Goal: Task Accomplishment & Management: Complete application form

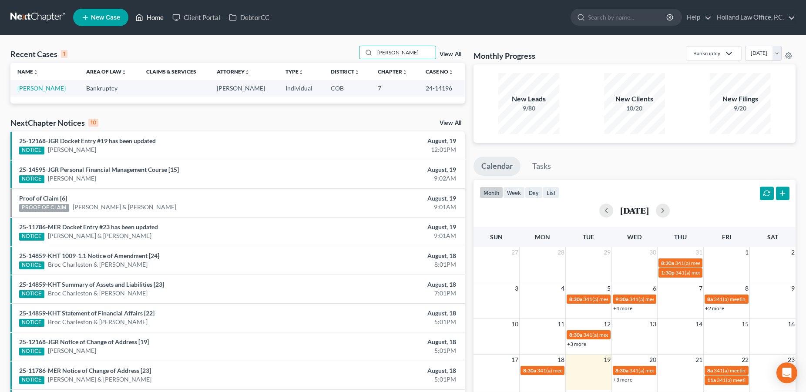
click at [158, 15] on link "Home" at bounding box center [149, 18] width 37 height 16
click at [154, 19] on link "Home" at bounding box center [149, 18] width 37 height 16
drag, startPoint x: 400, startPoint y: 55, endPoint x: 364, endPoint y: 57, distance: 35.8
click at [375, 57] on input "Hashaw" at bounding box center [405, 52] width 61 height 13
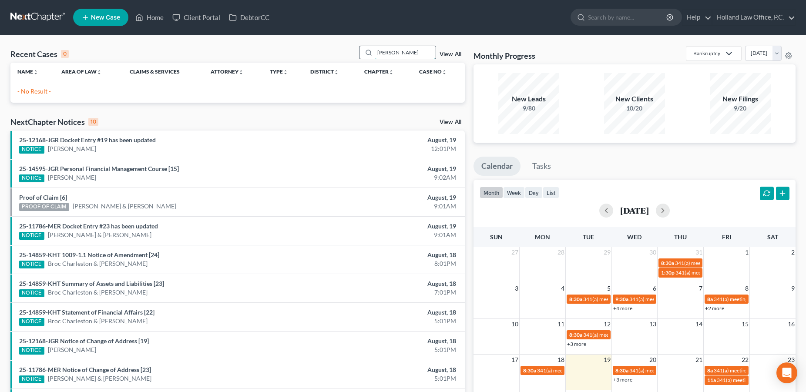
click at [380, 54] on input "Sara Hall" at bounding box center [405, 52] width 61 height 13
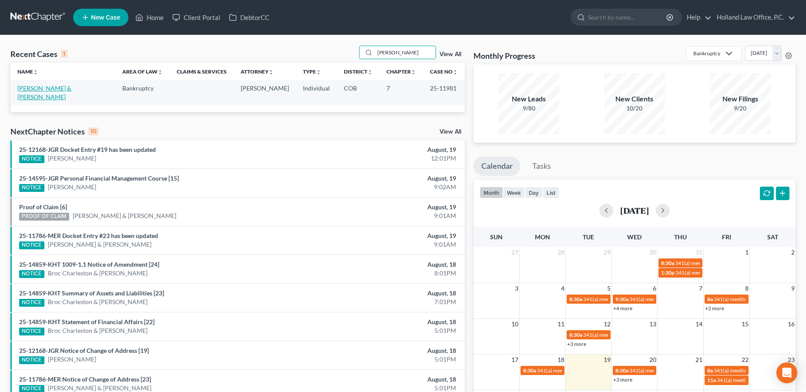
type input "Sarah Hall"
click at [71, 87] on link "[PERSON_NAME] & [PERSON_NAME]" at bounding box center [44, 92] width 54 height 16
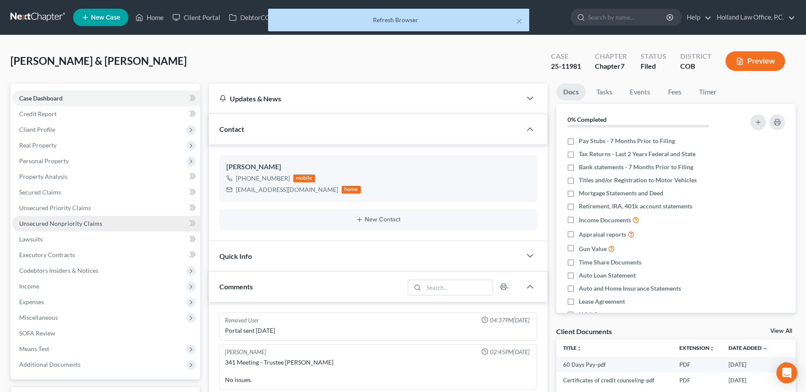
click at [53, 223] on span "Unsecured Nonpriority Claims" at bounding box center [60, 223] width 83 height 7
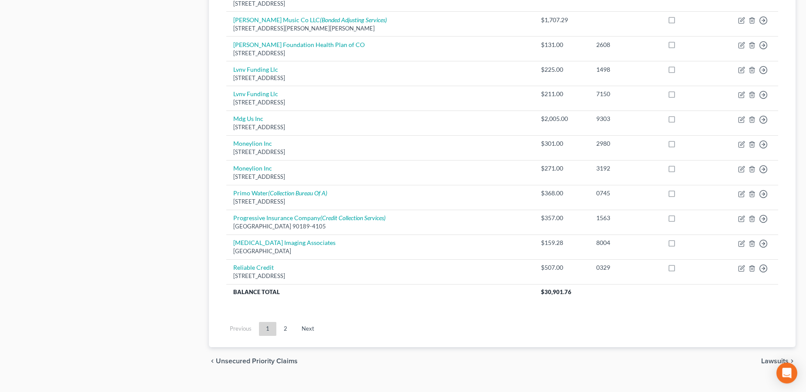
scroll to position [616, 0]
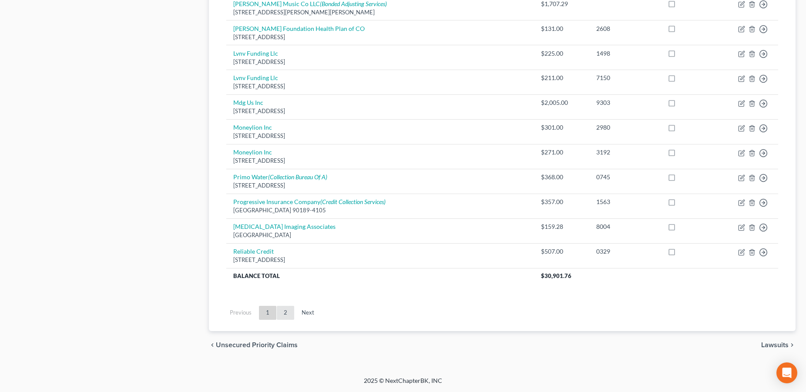
click at [284, 311] on link "2" at bounding box center [285, 313] width 17 height 14
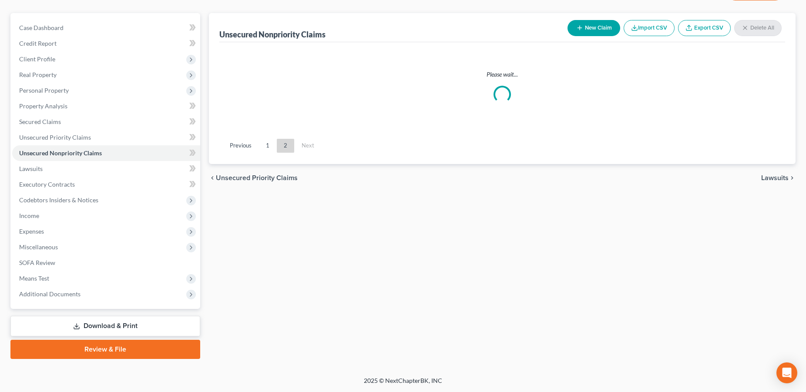
scroll to position [70, 0]
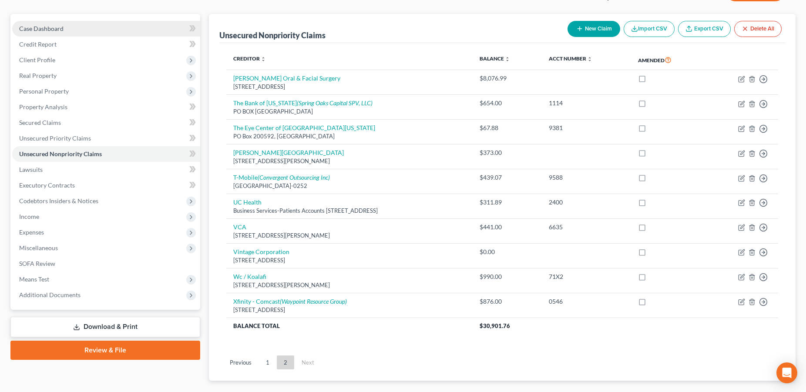
click at [61, 28] on span "Case Dashboard" at bounding box center [41, 28] width 44 height 7
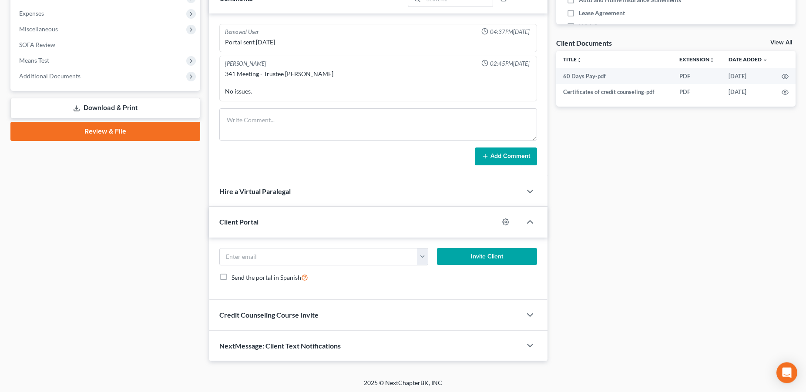
scroll to position [290, 0]
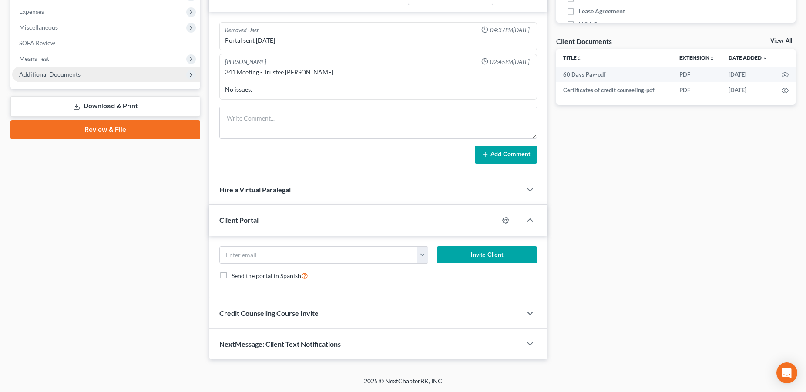
click at [37, 75] on span "Additional Documents" at bounding box center [49, 74] width 61 height 7
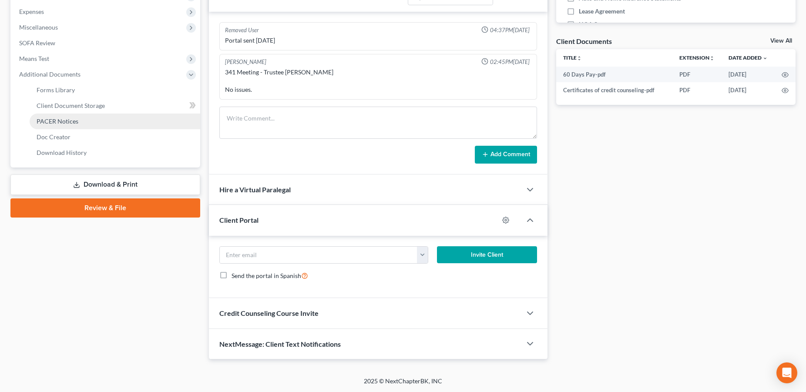
click at [82, 126] on link "PACER Notices" at bounding box center [115, 122] width 171 height 16
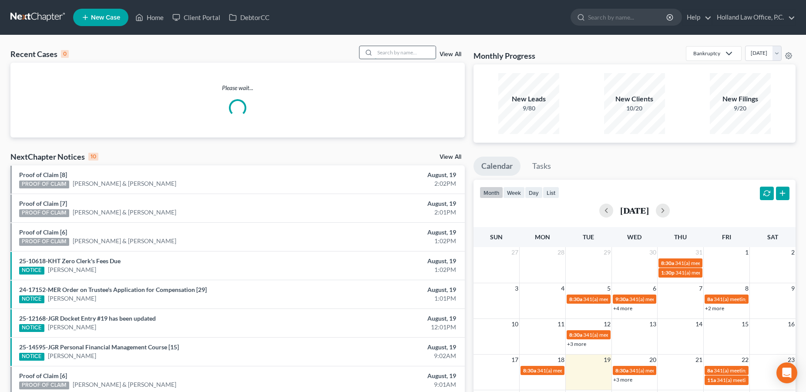
click at [379, 51] on input "search" at bounding box center [405, 52] width 61 height 13
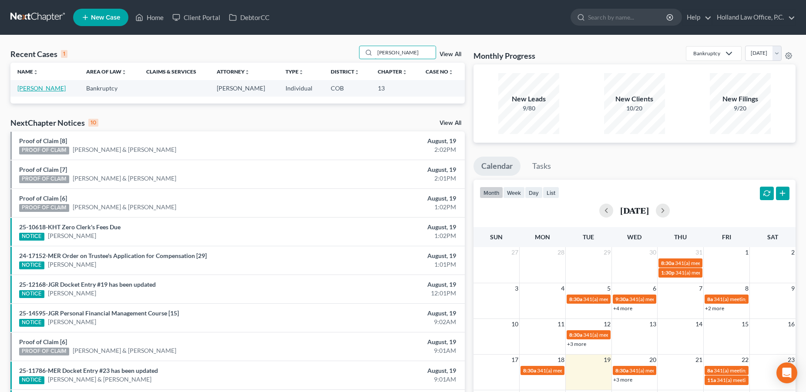
type input "[PERSON_NAME]"
click at [60, 90] on link "[PERSON_NAME]" at bounding box center [41, 87] width 48 height 7
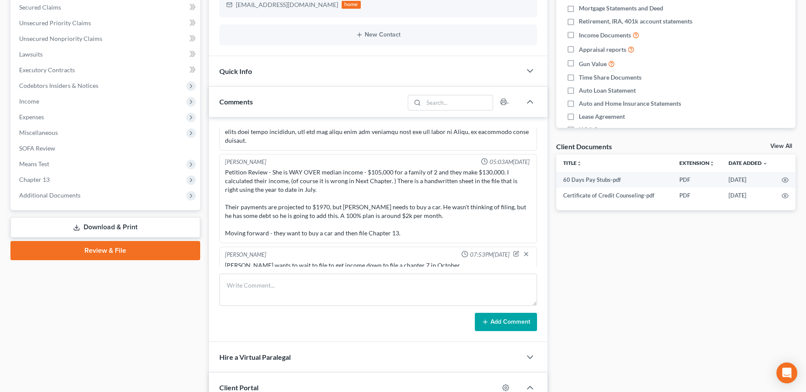
scroll to position [344, 0]
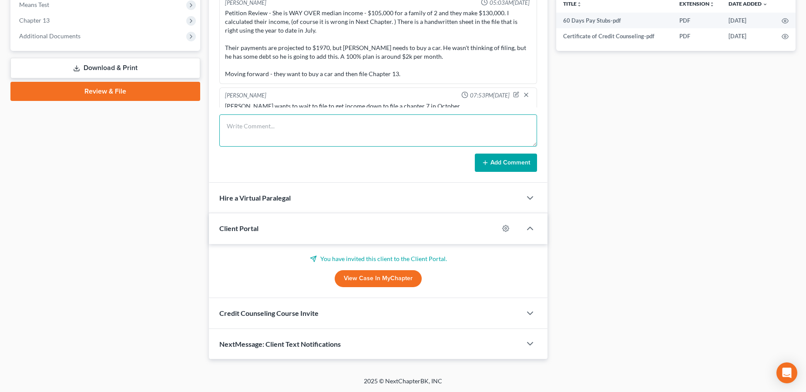
click at [266, 127] on textarea at bounding box center [378, 131] width 318 height 32
type textarea "Rescheduled from [DATE] to [DATE]"
click at [518, 159] on button "Add Comment" at bounding box center [506, 163] width 62 height 18
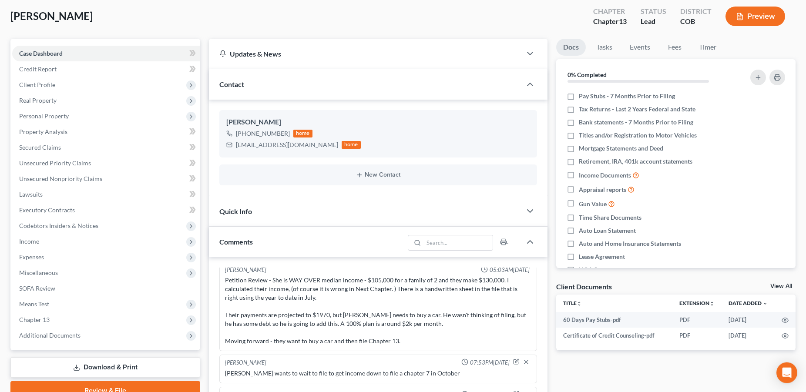
scroll to position [0, 0]
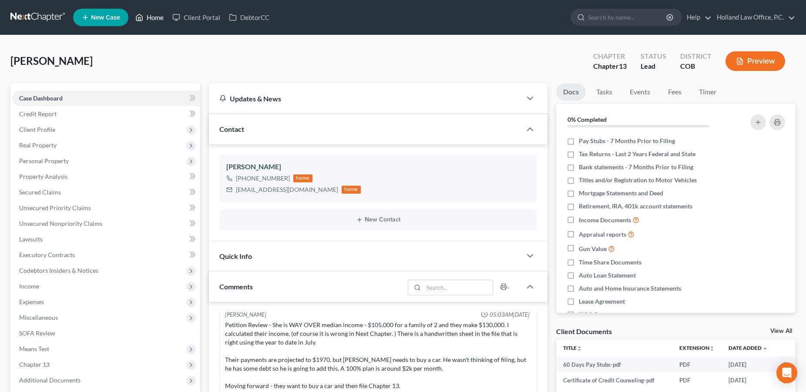
click at [155, 16] on link "Home" at bounding box center [149, 18] width 37 height 16
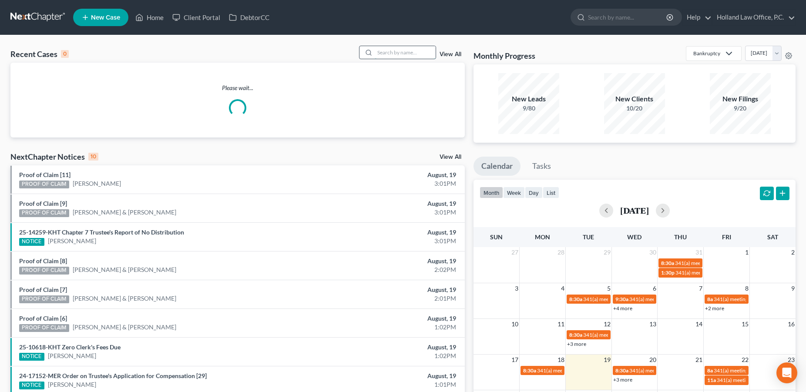
click at [378, 54] on input "search" at bounding box center [405, 52] width 61 height 13
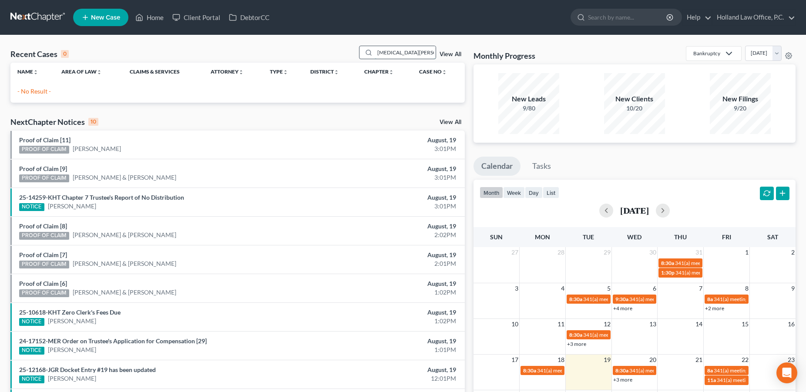
click at [408, 55] on input "[MEDICAL_DATA][PERSON_NAME]" at bounding box center [405, 52] width 61 height 13
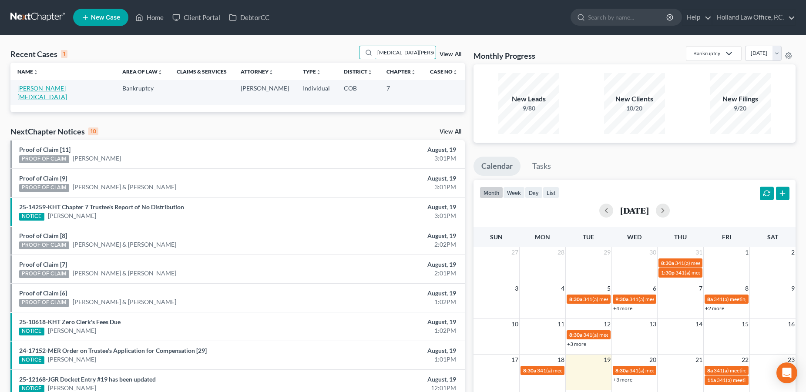
type input "[MEDICAL_DATA][PERSON_NAME]"
click at [43, 87] on link "[PERSON_NAME][MEDICAL_DATA]" at bounding box center [42, 92] width 50 height 16
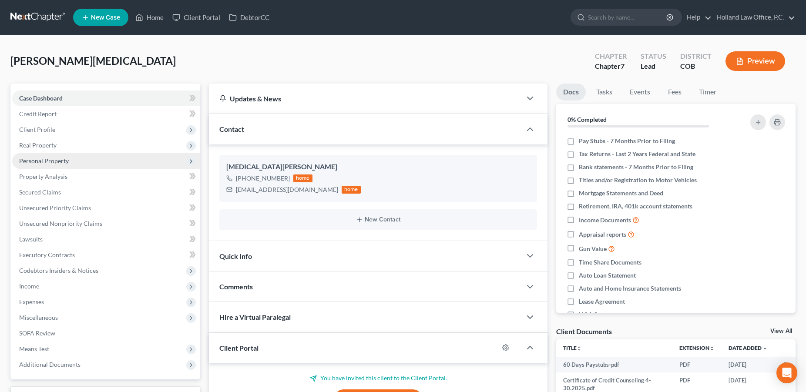
click at [47, 161] on span "Personal Property" at bounding box center [44, 160] width 50 height 7
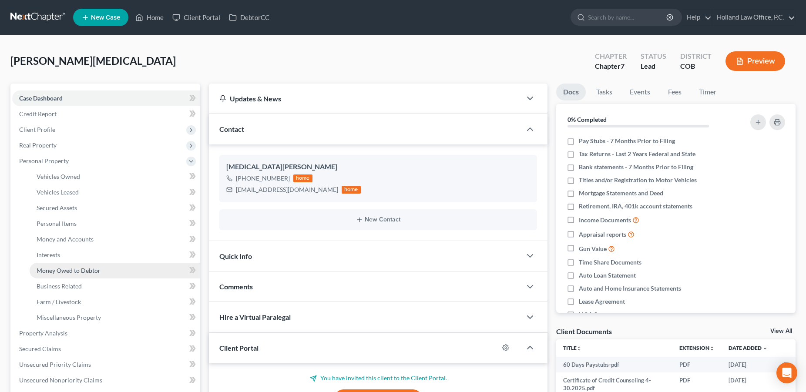
click at [55, 270] on span "Money Owed to Debtor" at bounding box center [69, 270] width 64 height 7
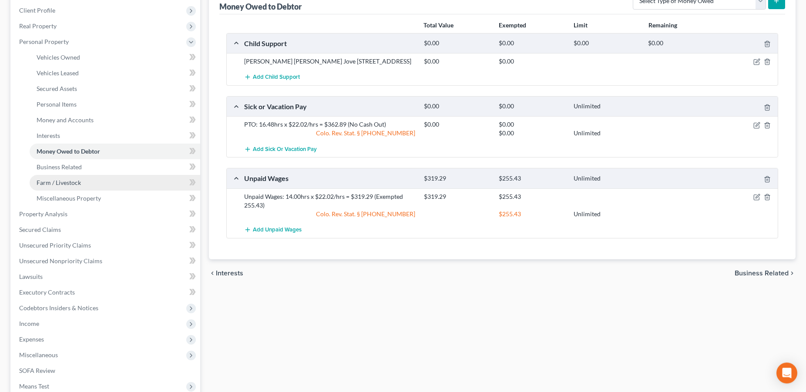
scroll to position [226, 0]
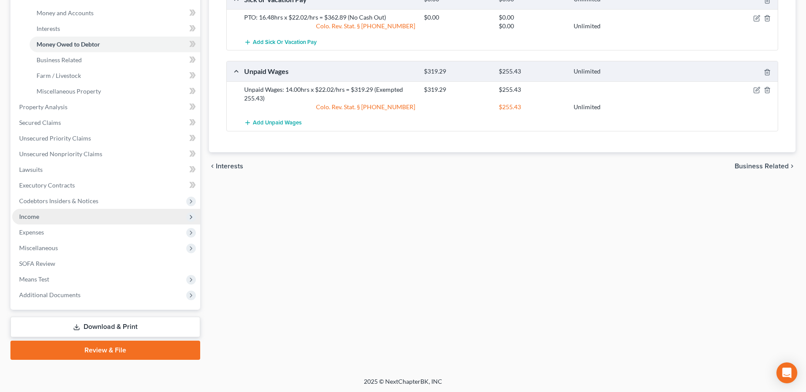
click at [51, 217] on span "Income" at bounding box center [106, 217] width 188 height 16
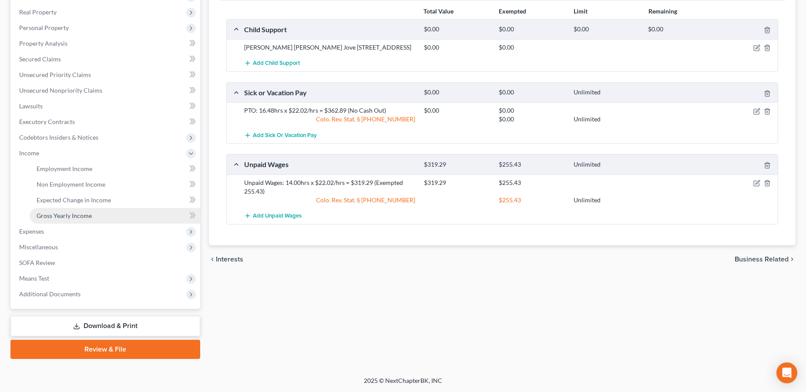
scroll to position [132, 0]
drag, startPoint x: 65, startPoint y: 217, endPoint x: 70, endPoint y: 216, distance: 4.8
click at [65, 216] on span "Gross Yearly Income" at bounding box center [64, 216] width 55 height 7
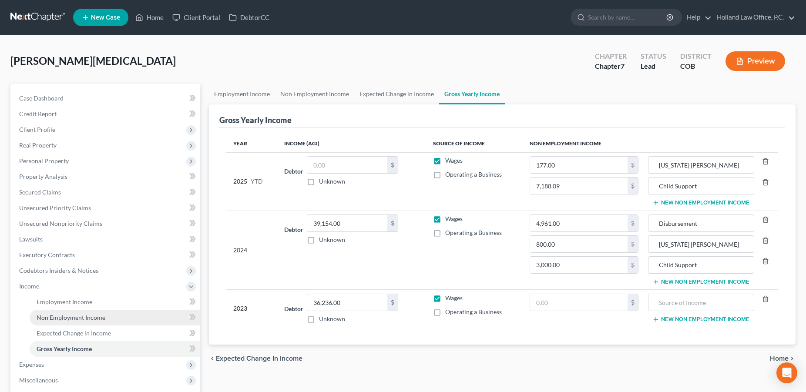
click at [70, 316] on span "Non Employment Income" at bounding box center [71, 317] width 69 height 7
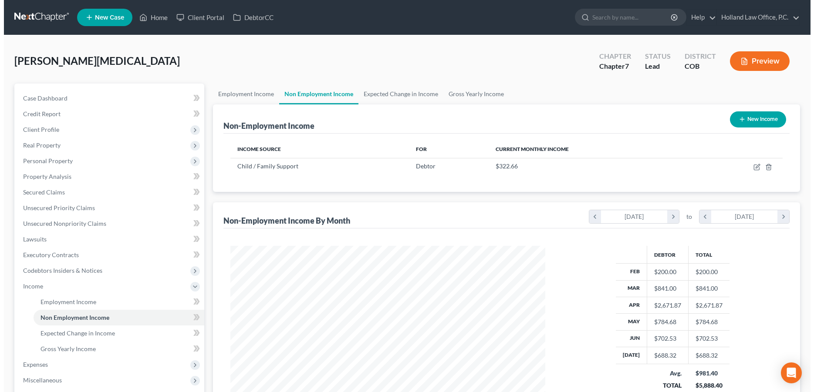
scroll to position [157, 332]
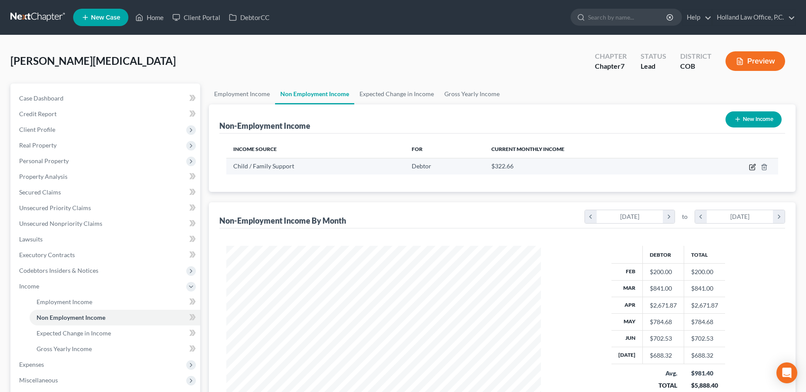
click at [751, 167] on icon "button" at bounding box center [752, 167] width 7 height 7
select select "7"
select select "0"
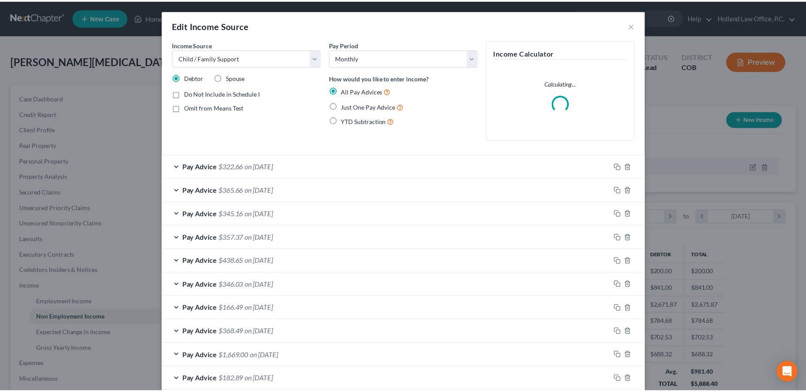
scroll to position [159, 335]
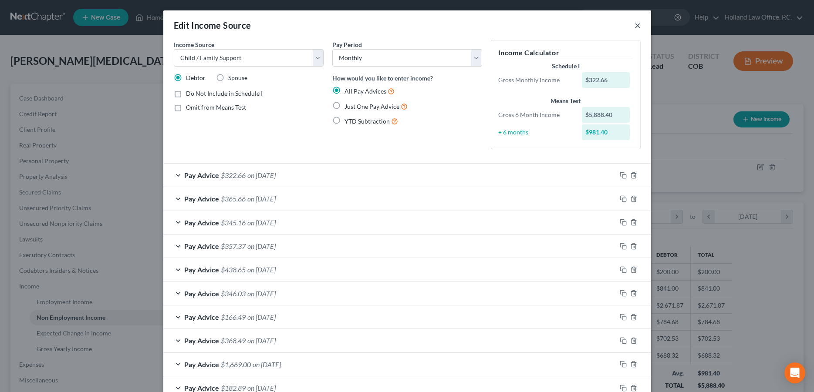
click at [634, 27] on button "×" at bounding box center [637, 25] width 6 height 10
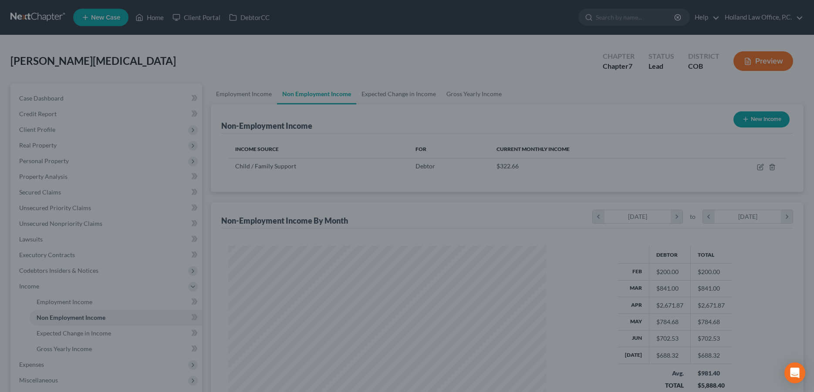
scroll to position [435300, 435125]
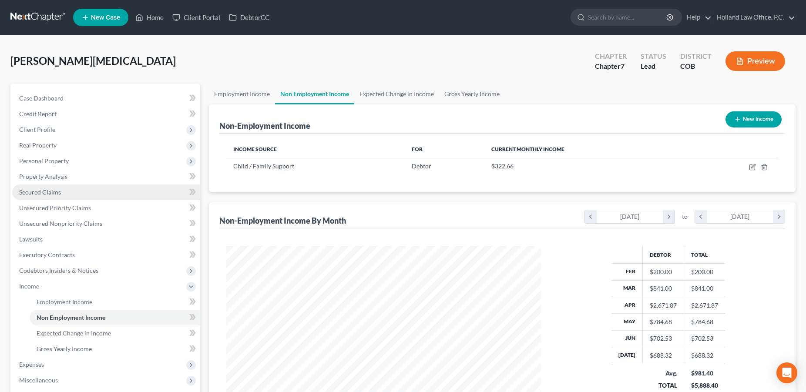
click at [45, 191] on span "Secured Claims" at bounding box center [40, 192] width 42 height 7
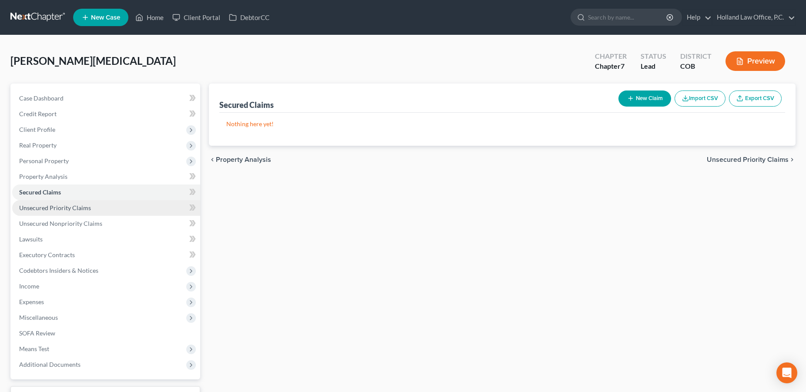
click at [64, 206] on span "Unsecured Priority Claims" at bounding box center [55, 207] width 72 height 7
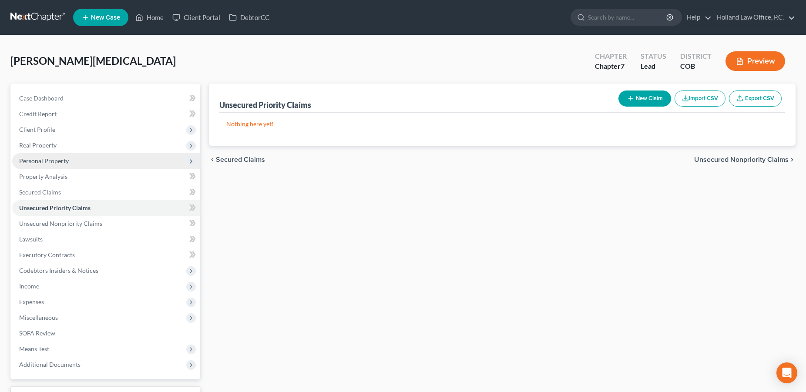
click at [51, 161] on span "Personal Property" at bounding box center [44, 160] width 50 height 7
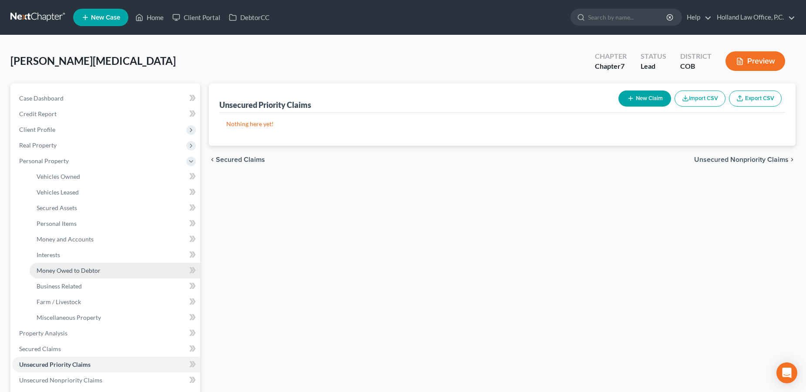
click at [65, 270] on span "Money Owed to Debtor" at bounding box center [69, 270] width 64 height 7
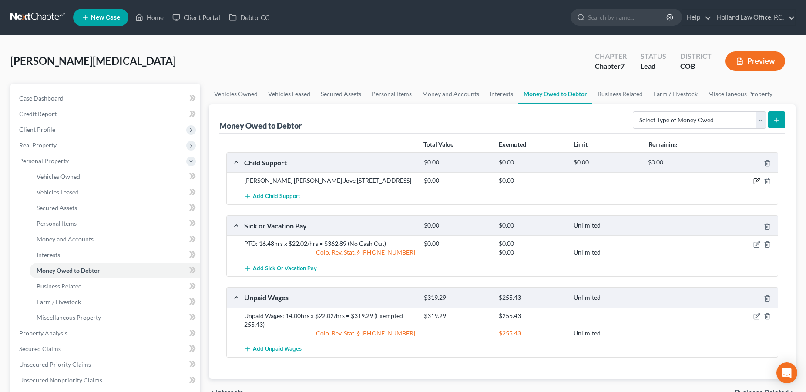
click at [758, 180] on icon "button" at bounding box center [758, 181] width 4 height 4
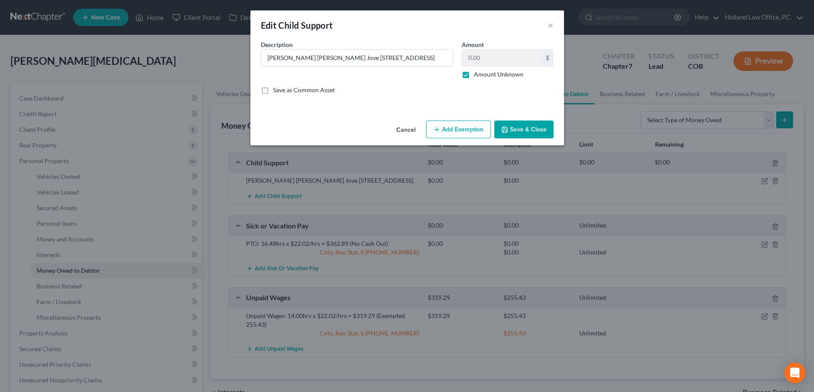
click at [474, 73] on label "Amount Unknown" at bounding box center [499, 74] width 50 height 9
click at [477, 73] on input "Amount Unknown" at bounding box center [480, 73] width 6 height 6
checkbox input "false"
drag, startPoint x: 482, startPoint y: 59, endPoint x: 476, endPoint y: 59, distance: 7.0
click at [476, 59] on input "0.00" at bounding box center [502, 58] width 81 height 17
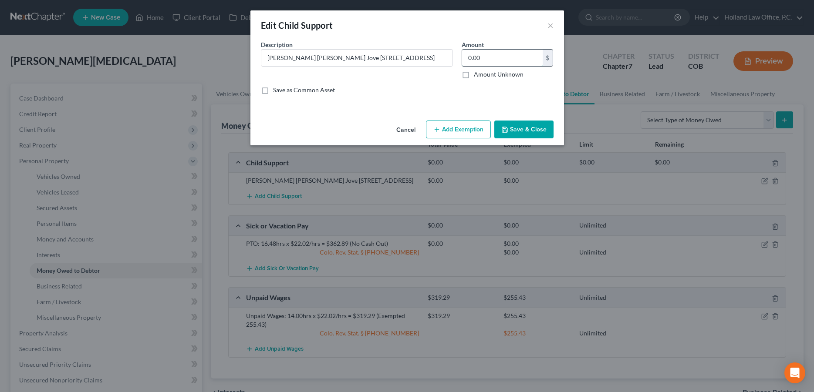
click at [489, 58] on input "0.00" at bounding box center [502, 58] width 81 height 17
click at [552, 26] on button "×" at bounding box center [550, 25] width 6 height 10
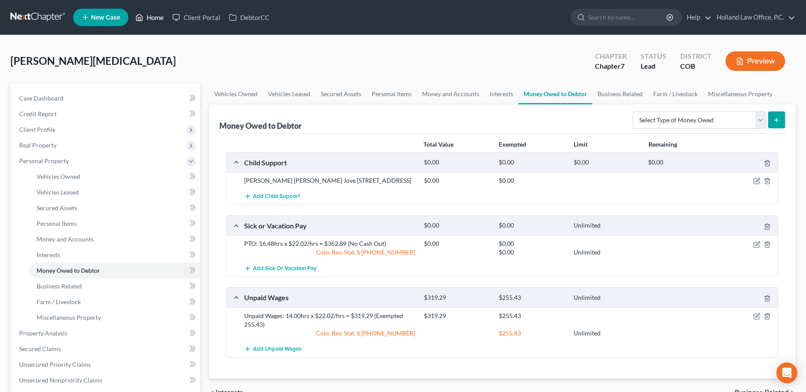
click at [156, 18] on link "Home" at bounding box center [149, 18] width 37 height 16
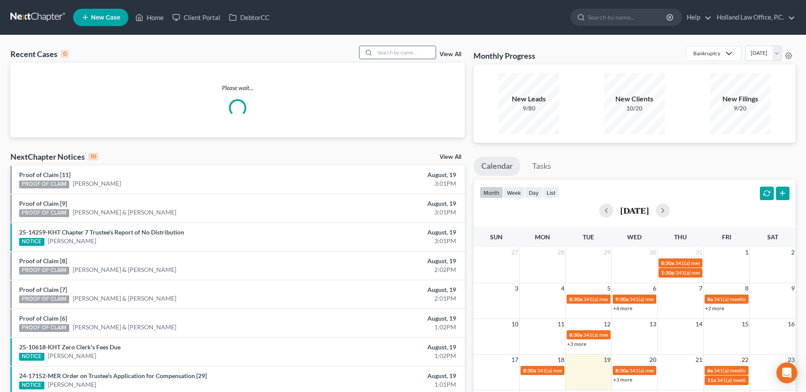
click at [379, 53] on input "search" at bounding box center [405, 52] width 61 height 13
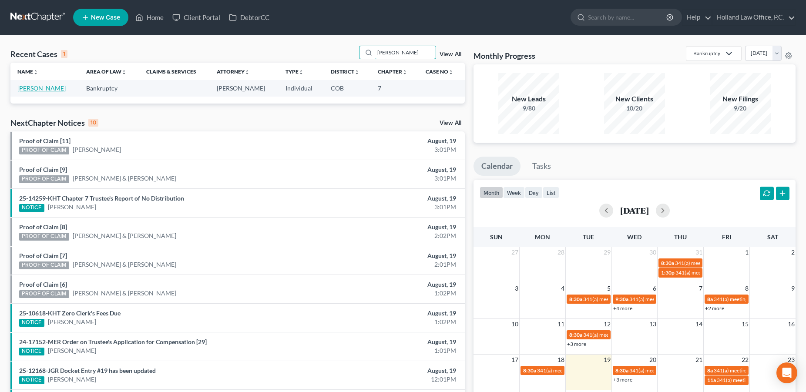
type input "[PERSON_NAME]"
click at [44, 85] on link "[PERSON_NAME]" at bounding box center [41, 87] width 48 height 7
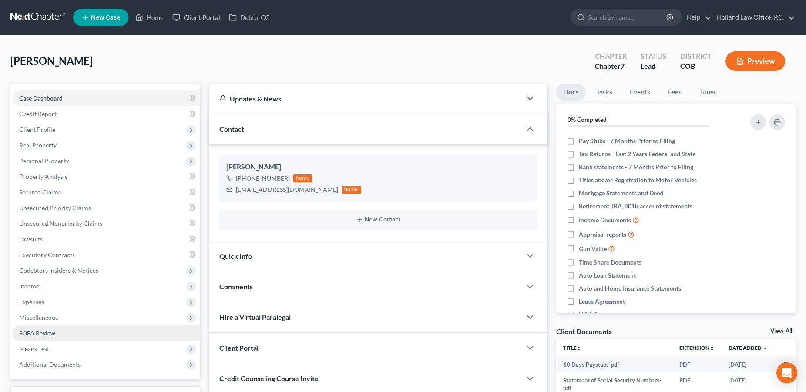
click at [45, 331] on span "SOFA Review" at bounding box center [37, 333] width 36 height 7
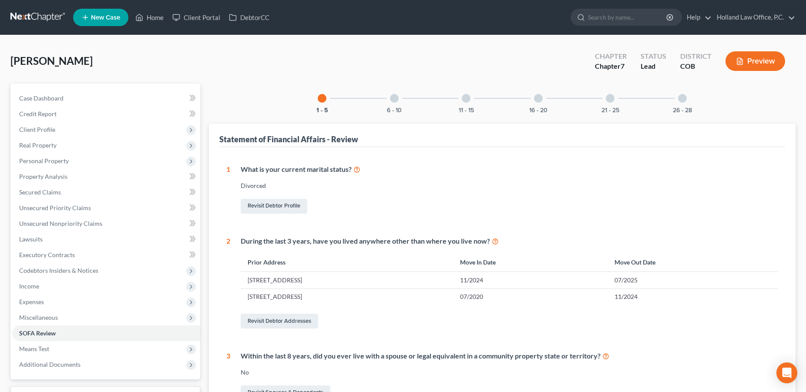
click at [396, 97] on div at bounding box center [394, 98] width 9 height 9
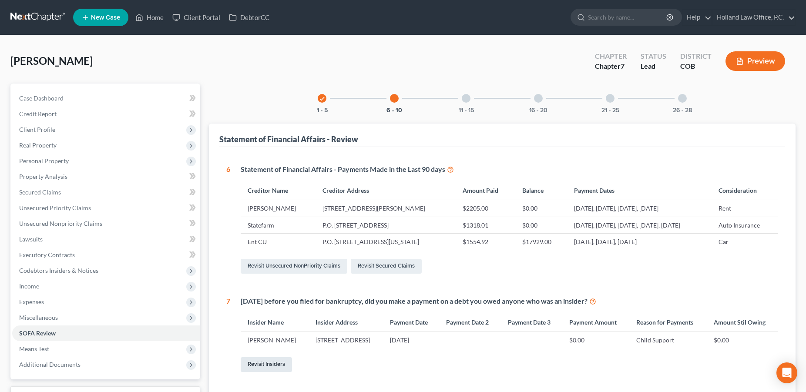
click at [262, 364] on link "Revisit Insiders" at bounding box center [266, 365] width 51 height 15
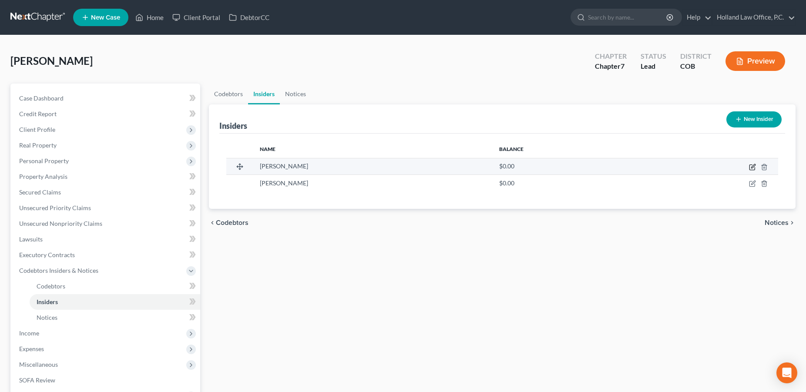
click at [753, 167] on icon "button" at bounding box center [752, 167] width 7 height 7
select select "5"
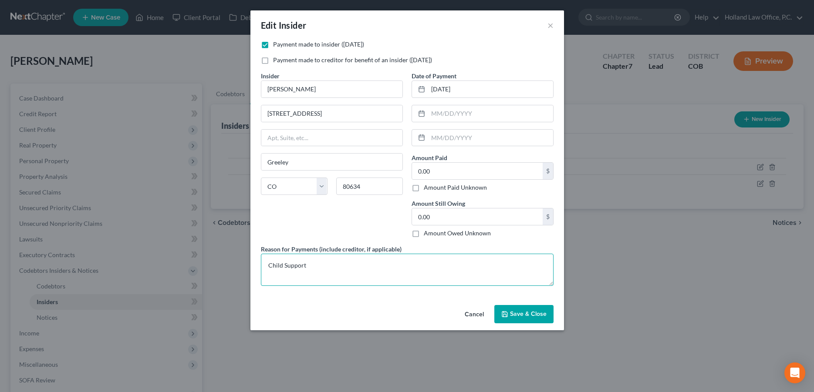
click at [311, 264] on textarea "Child Support" at bounding box center [407, 270] width 293 height 32
click at [344, 267] on textarea "Child Support paid thru the [US_STATE] child support Registr" at bounding box center [407, 270] width 293 height 32
click at [422, 266] on textarea "Child Support paid thru the [US_STATE] child support Registr" at bounding box center [407, 270] width 293 height 32
click at [436, 270] on textarea "Child Support paid thru the [US_STATE] child support Registry" at bounding box center [407, 270] width 293 height 32
click at [370, 268] on textarea "Child Support paid thru the [US_STATE] child support Registry" at bounding box center [407, 270] width 293 height 32
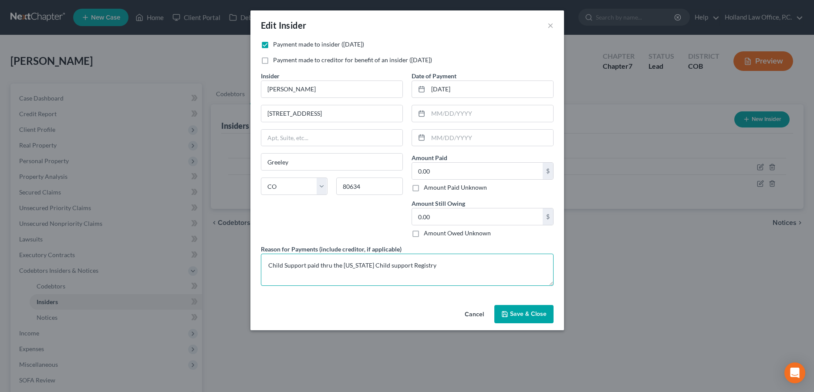
click at [385, 267] on textarea "Child Support paid thru the [US_STATE] Child support Registry" at bounding box center [407, 270] width 293 height 32
click at [437, 263] on textarea "Child Support paid thru the [US_STATE] Child Support Registry" at bounding box center [407, 270] width 293 height 32
click at [305, 266] on textarea "Child Support paid thru the [US_STATE] Child Support Registry" at bounding box center [407, 270] width 293 height 32
click at [446, 269] on textarea "Child Support is paid thru the [US_STATE] Child Support Registry" at bounding box center [407, 270] width 293 height 32
type textarea "Child Support is paid thru the [US_STATE] Child Support Registry to [PERSON_NAM…"
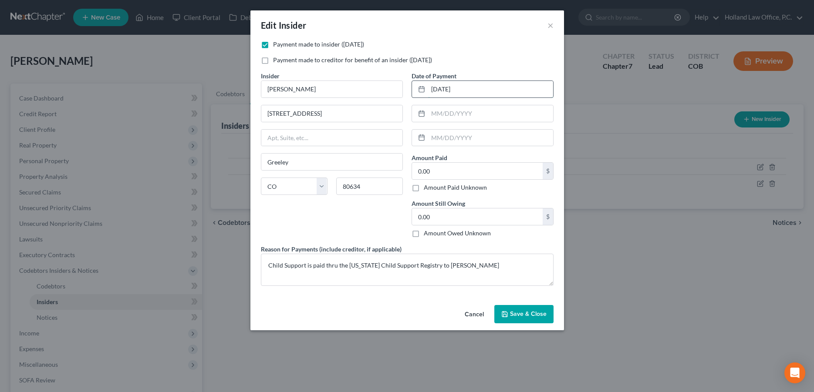
drag, startPoint x: 476, startPoint y: 89, endPoint x: 427, endPoint y: 89, distance: 48.8
click at [428, 89] on input "[DATE]" at bounding box center [490, 89] width 125 height 17
type input "[DATE]"
